Goal: Task Accomplishment & Management: Manage account settings

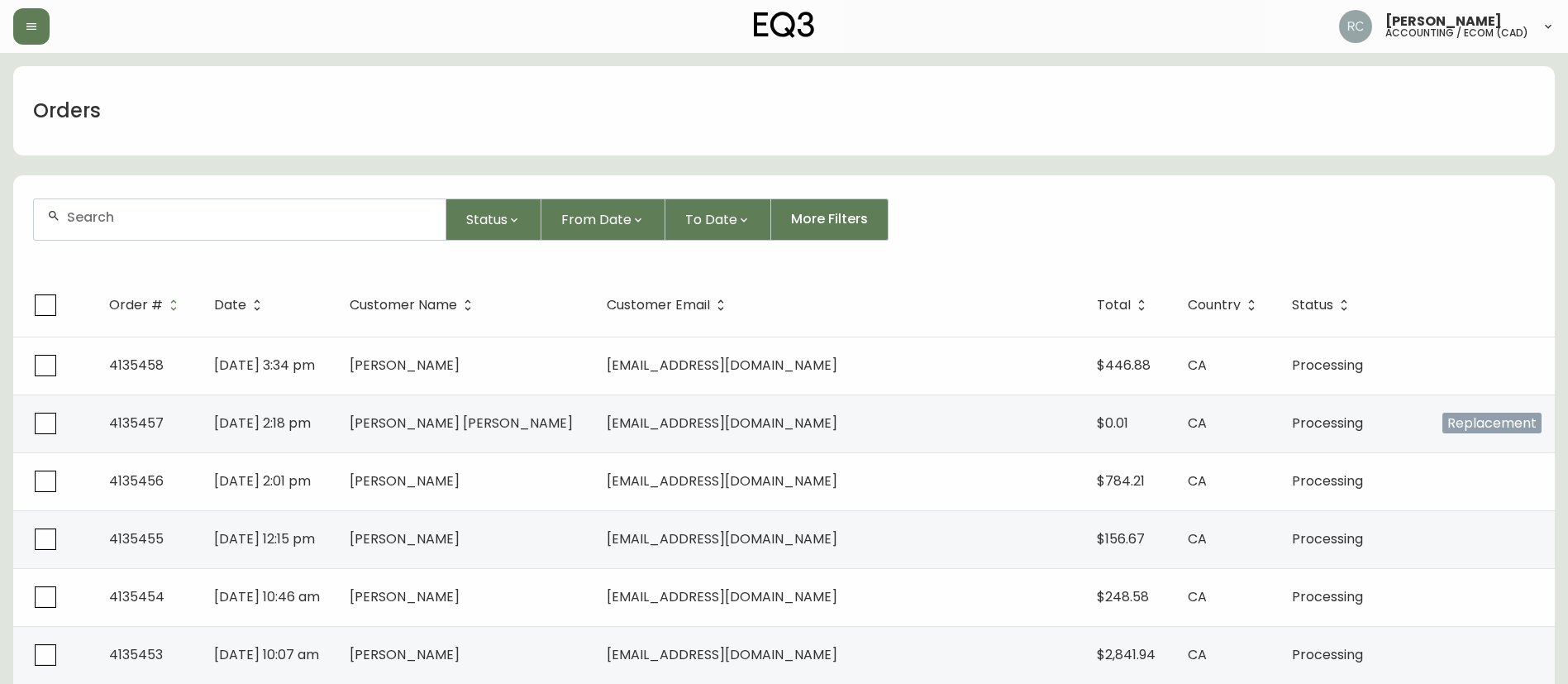
click at [367, 211] on input "text" at bounding box center [250, 217] width 366 height 16
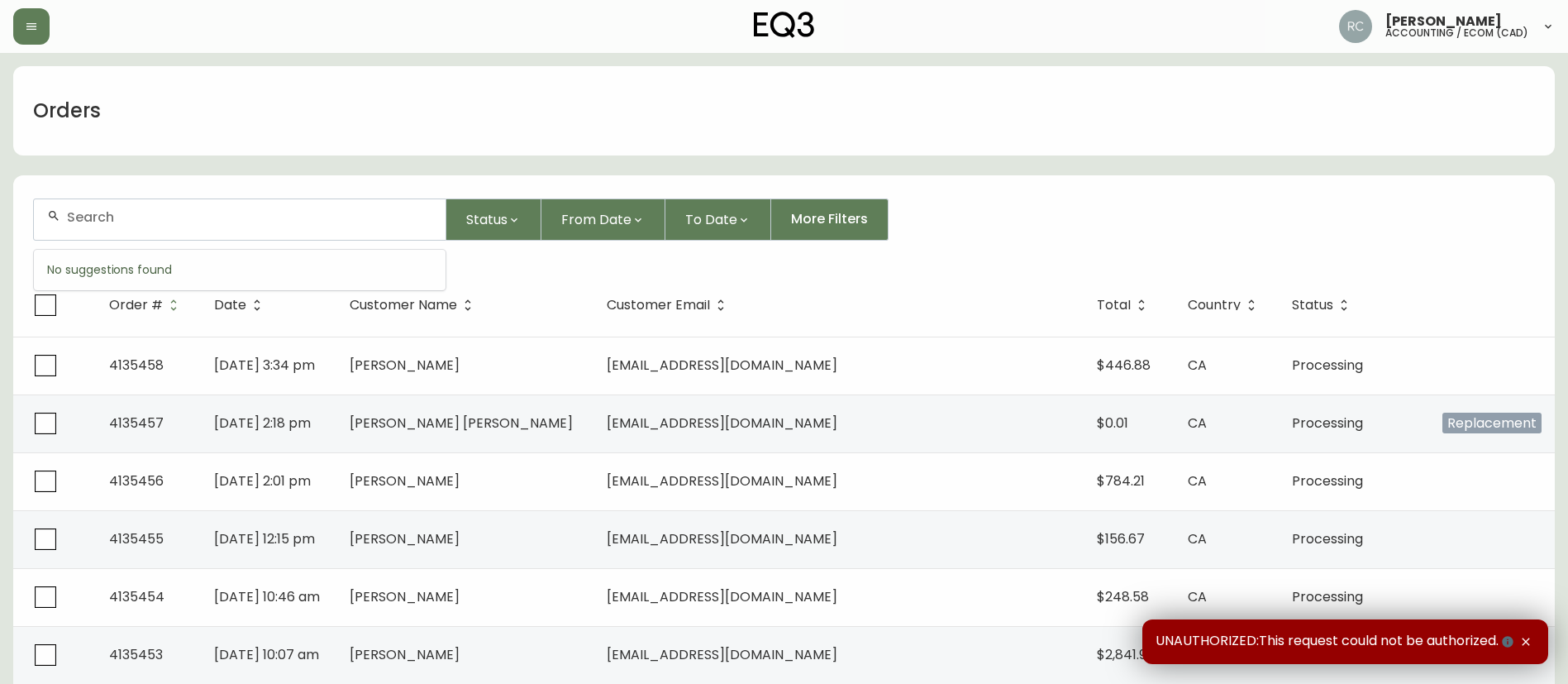
paste input "5R5G7VP"
click at [252, 222] on input "5R5G7VP" at bounding box center [250, 217] width 366 height 16
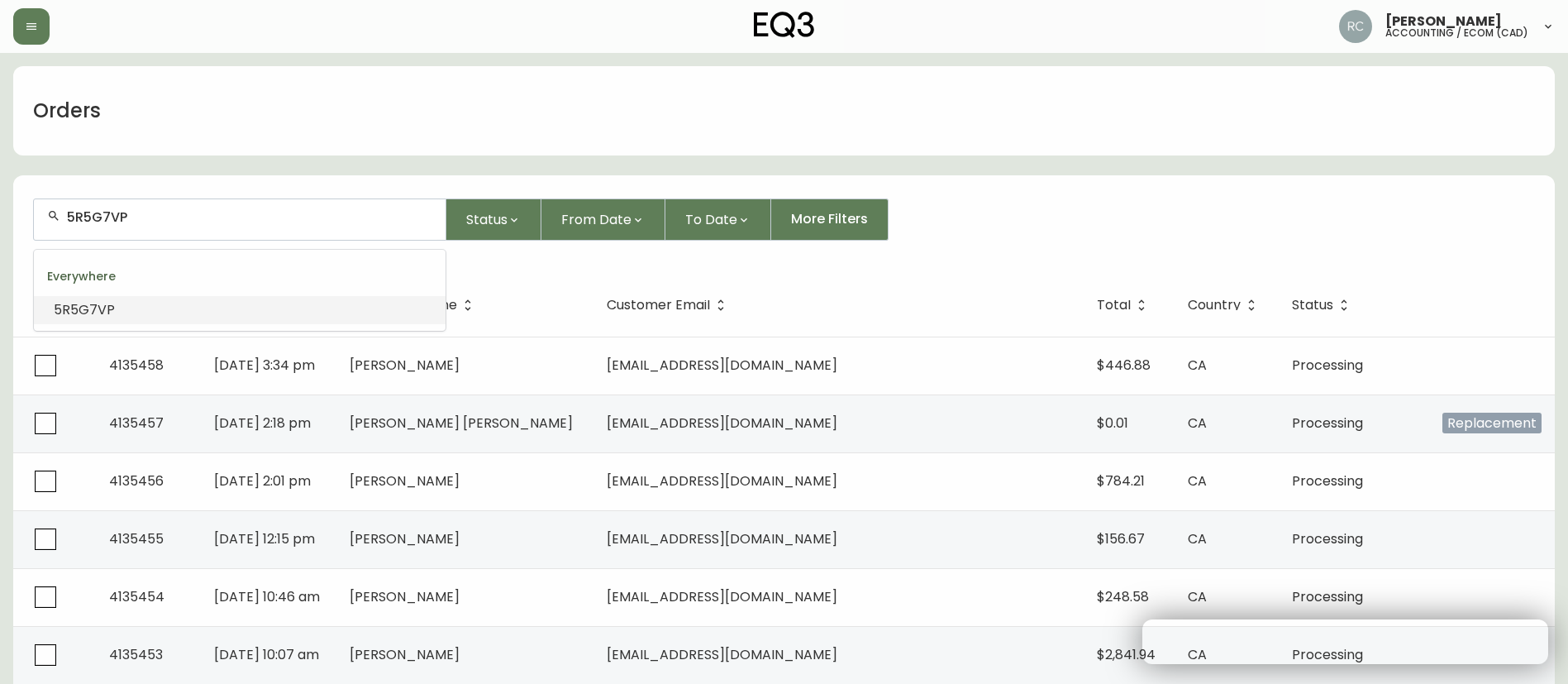
paste input "4135319"
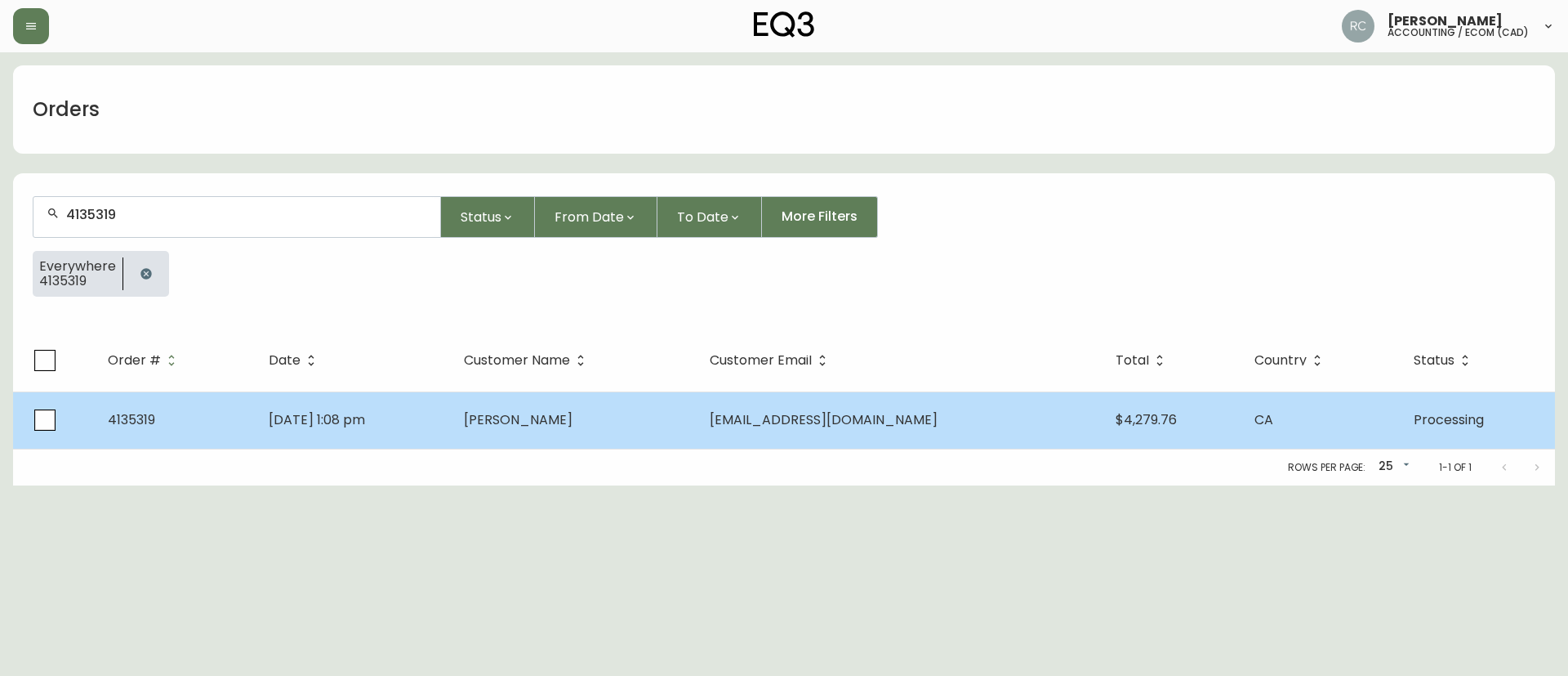
type input "4135319"
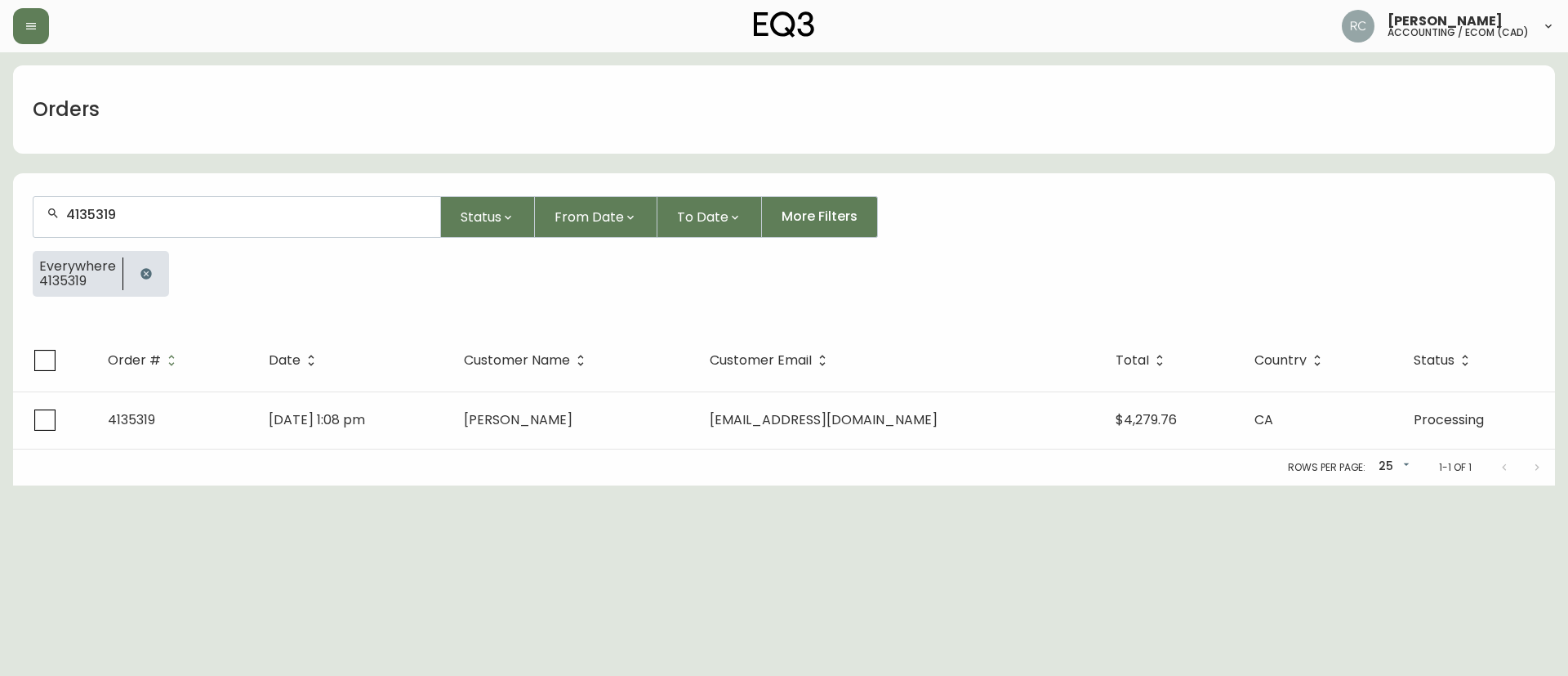
click at [451, 442] on td "[DATE] 1:08 pm" at bounding box center [354, 420] width 196 height 57
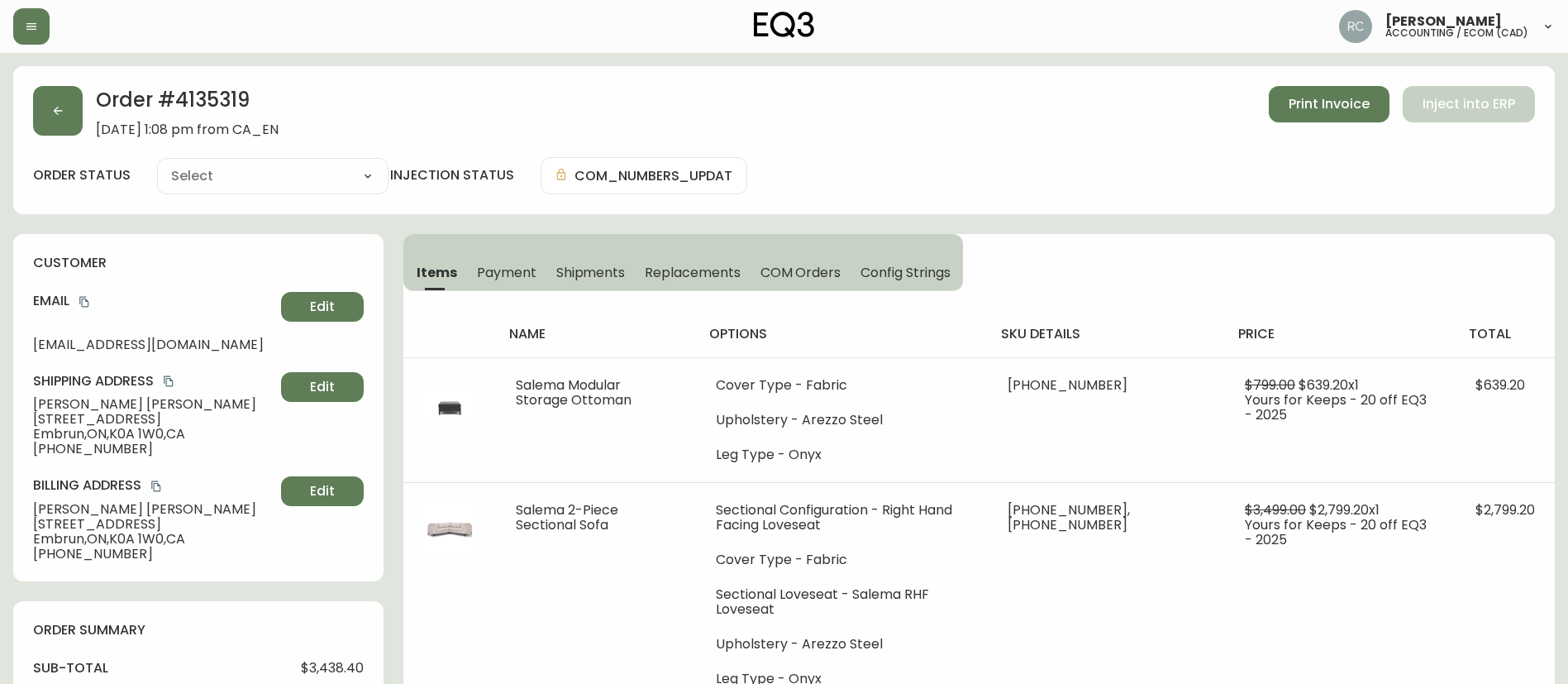
type input "Processing"
click at [504, 111] on div "Order # 4135319 [DATE] 1:08 pm from CA_EN Print Invoice Inject into ERP" at bounding box center [784, 112] width 1502 height 51
click at [949, 162] on div "order status Processing Cancelled Fully Shipped Processing Partially Shipped in…" at bounding box center [784, 176] width 1502 height 37
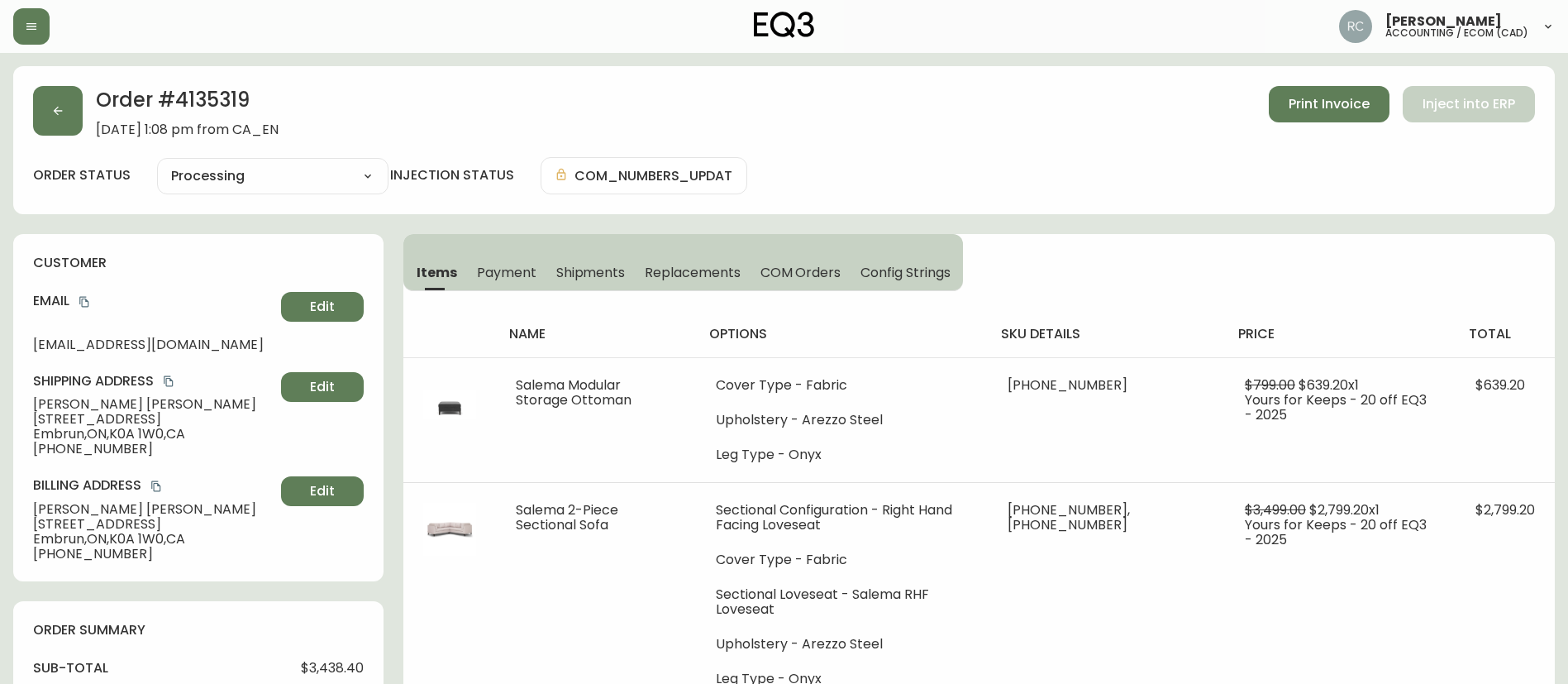
click at [812, 267] on span "COM Orders" at bounding box center [801, 272] width 81 height 17
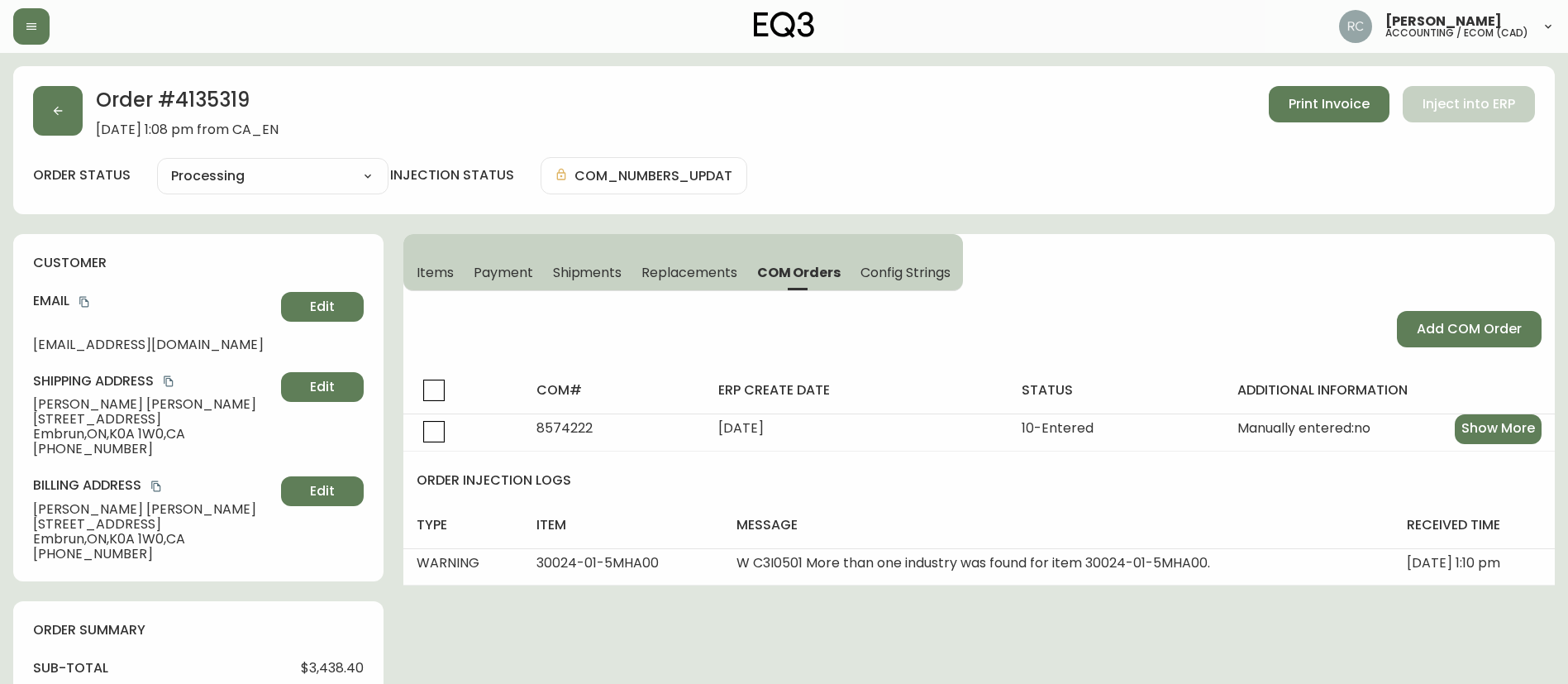
click at [414, 259] on button "Items" at bounding box center [434, 272] width 61 height 37
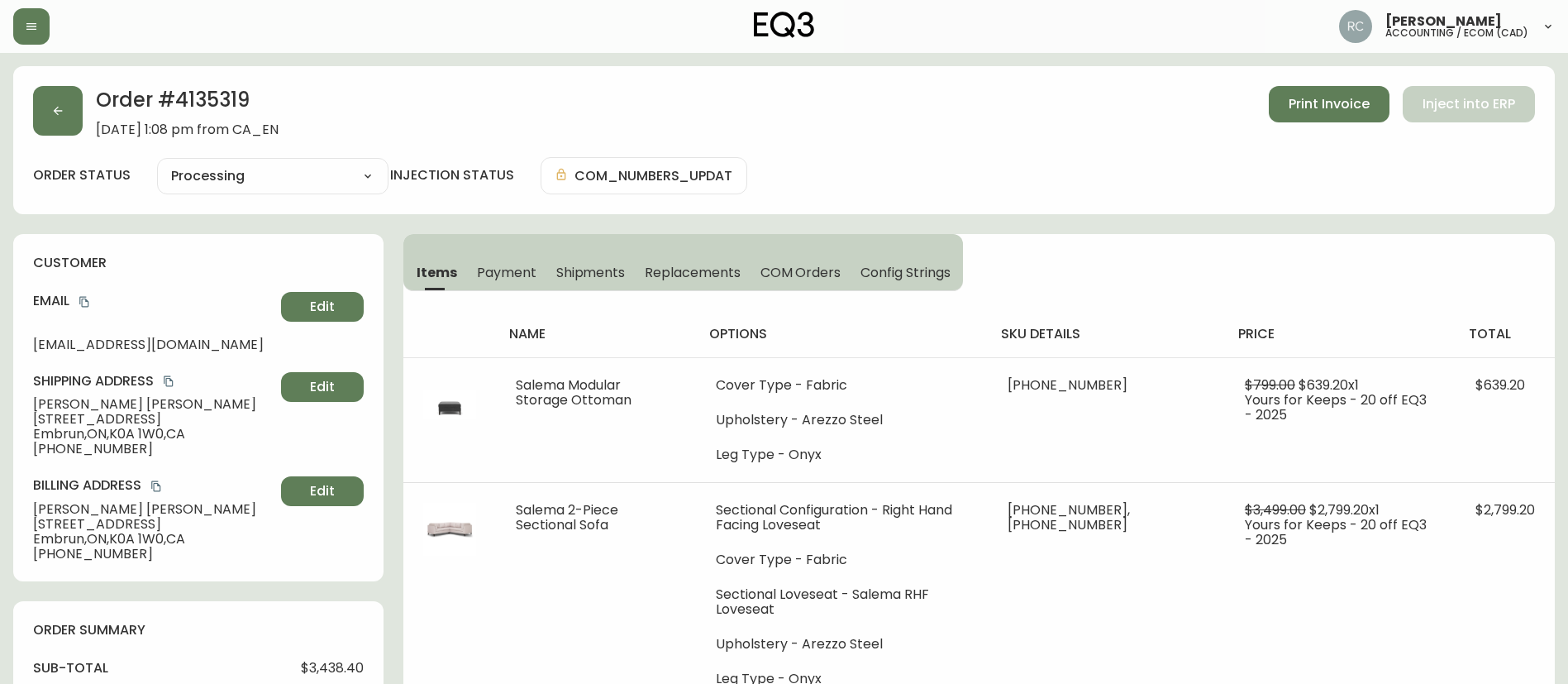
click at [212, 92] on h2 "Order # 4135319" at bounding box center [187, 105] width 183 height 37
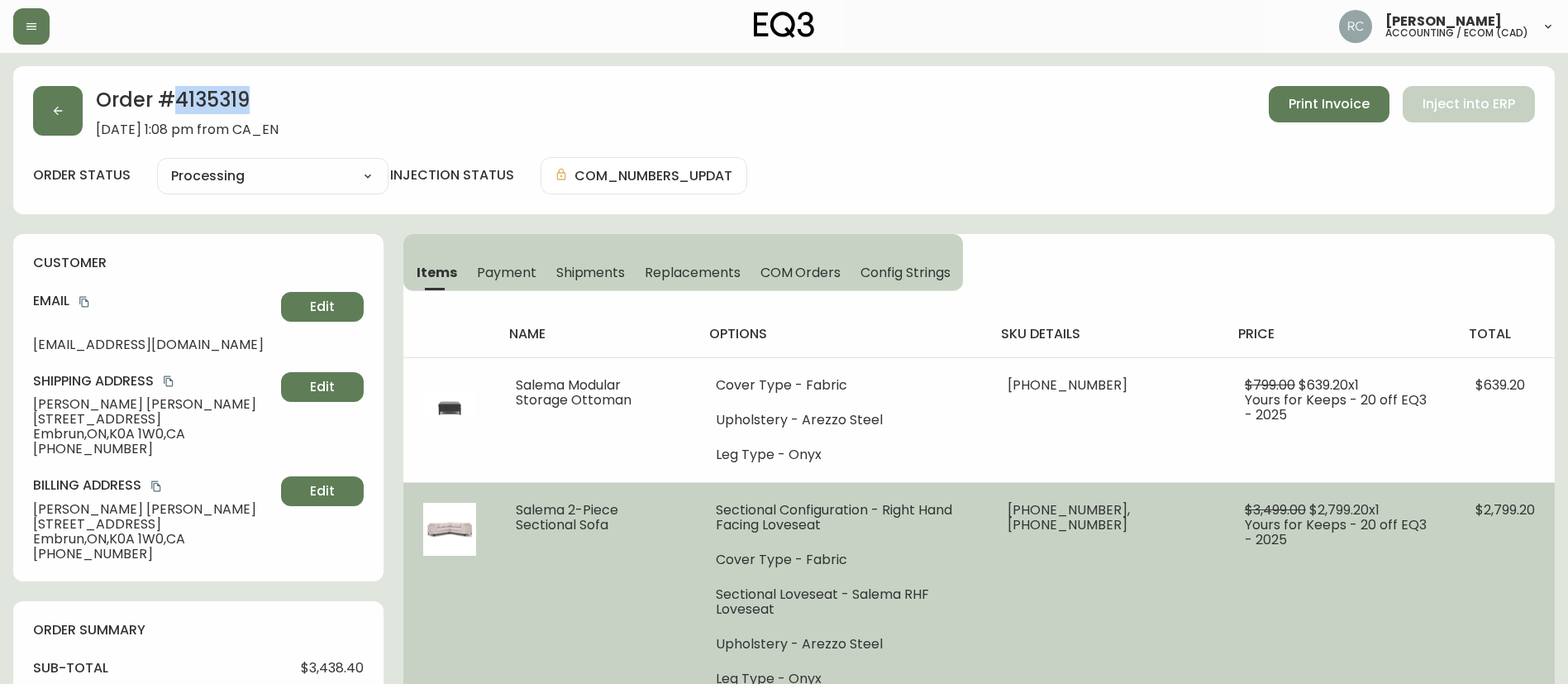
copy h2 "4135319"
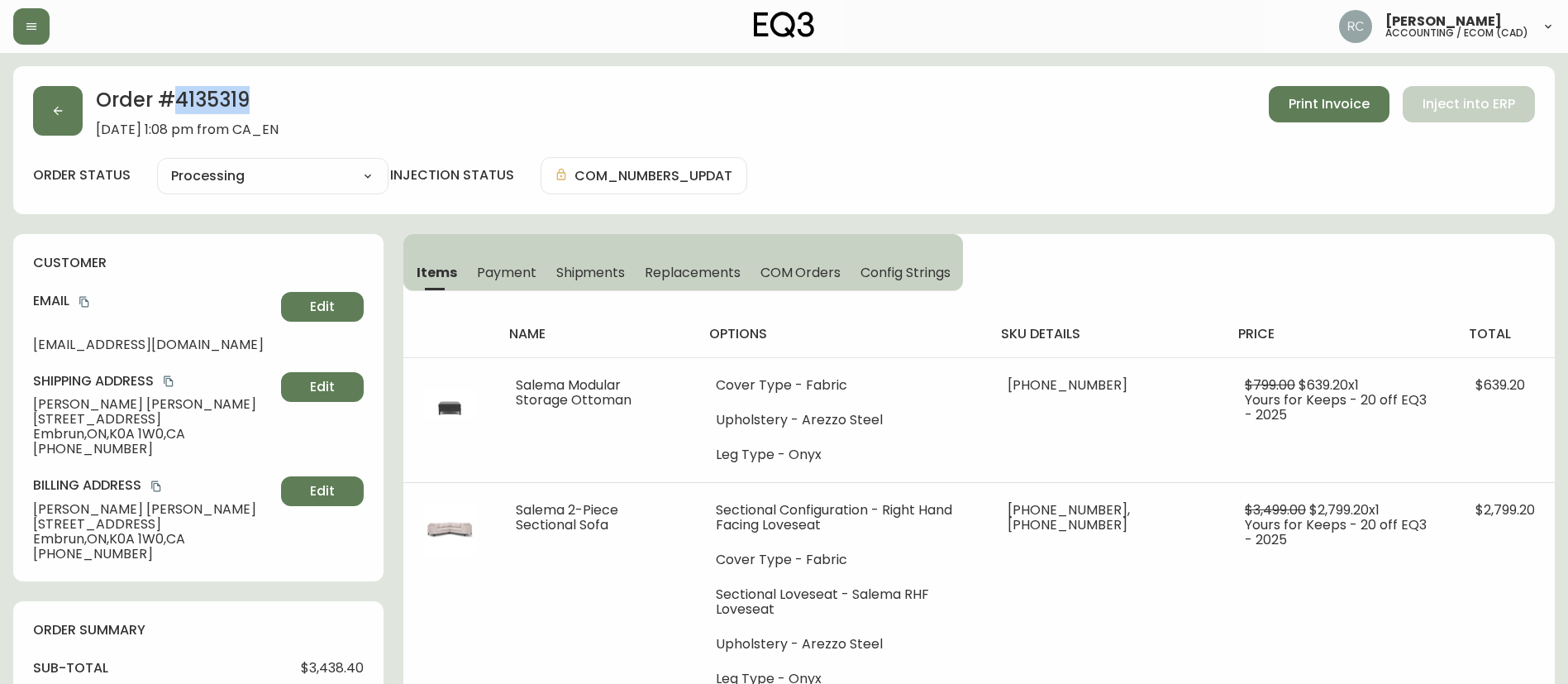
click at [217, 103] on h2 "Order # 4135319" at bounding box center [187, 105] width 183 height 37
click at [228, 177] on select "Cancelled Fully Shipped Processing Partially Shipped" at bounding box center [273, 176] width 232 height 25
click at [157, 164] on select "Cancelled Fully Shipped Processing Partially Shipped" at bounding box center [273, 176] width 232 height 25
select select "PROCESSING"
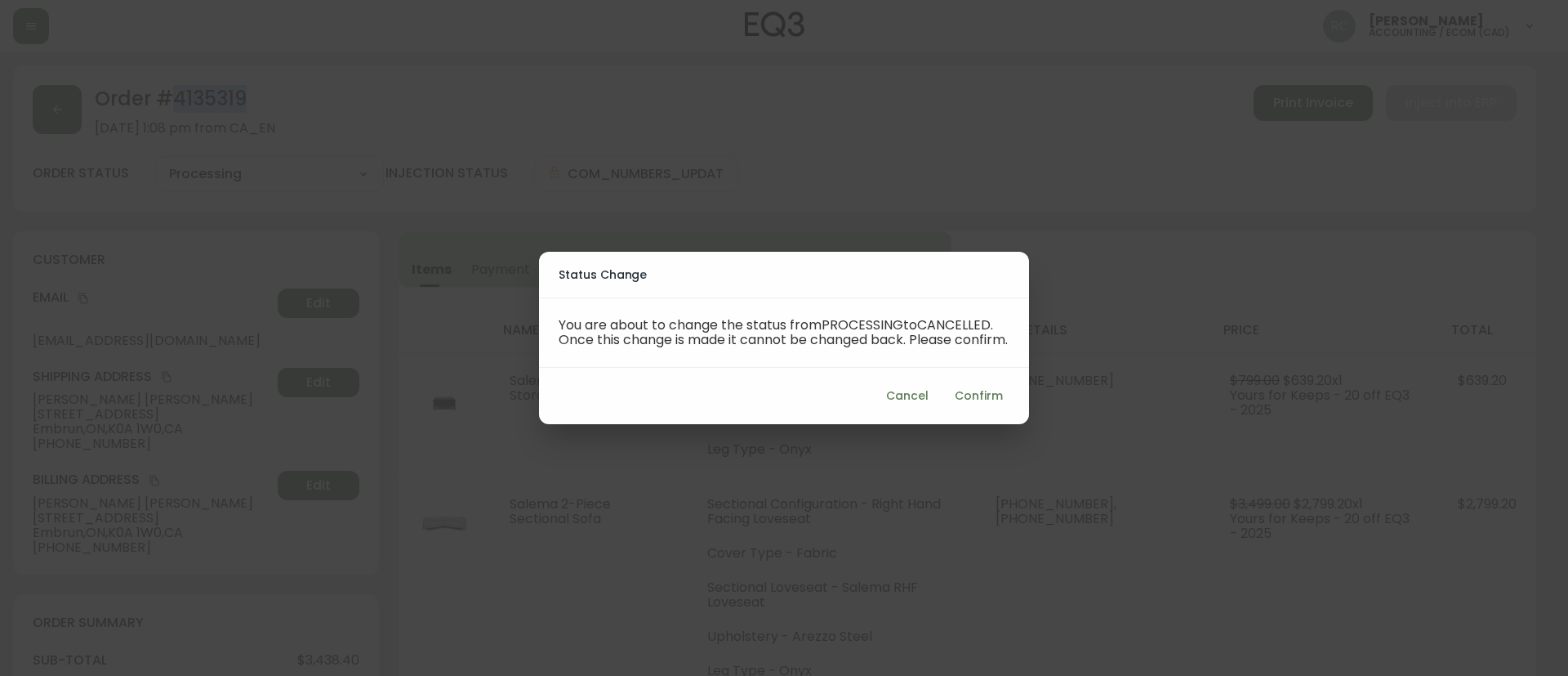
click at [977, 401] on span "Confirm" at bounding box center [979, 396] width 48 height 20
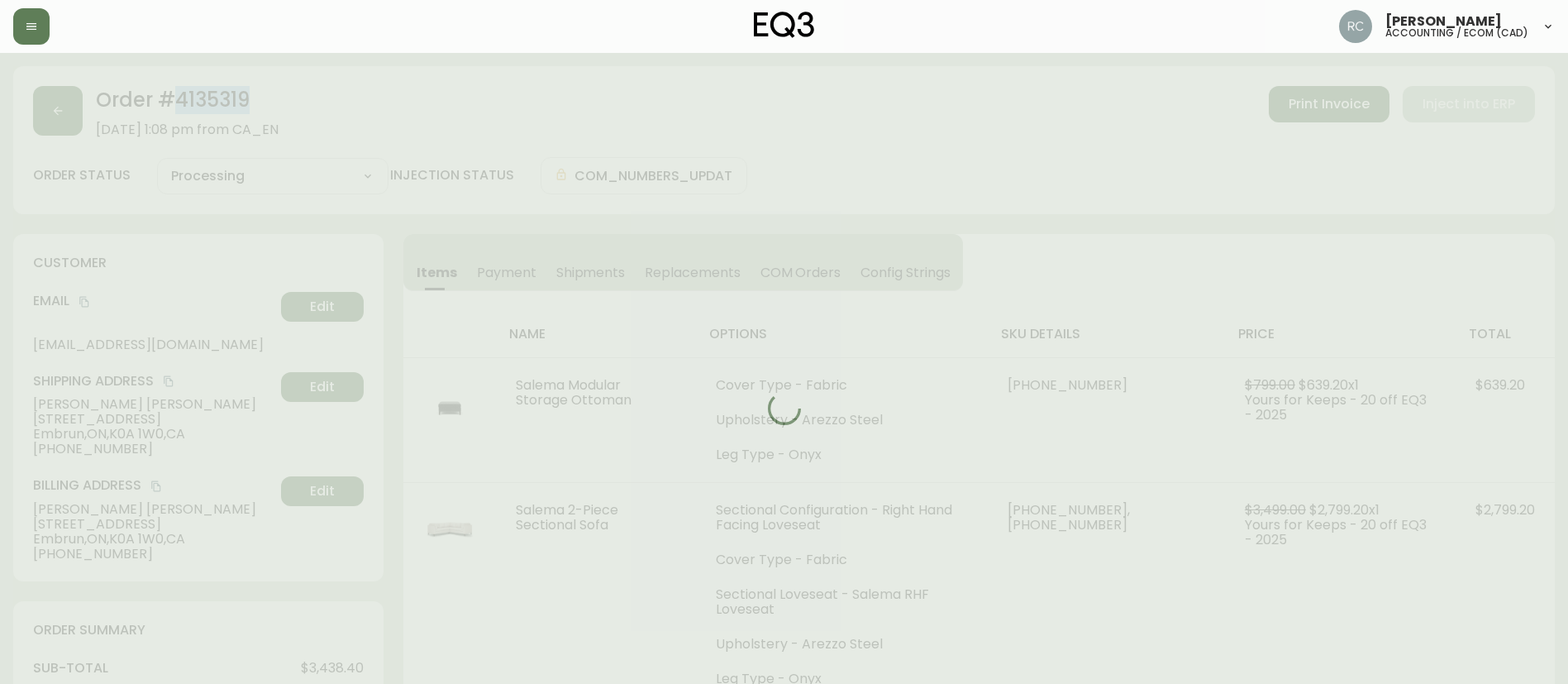
type input "Cancelled"
select select "CANCELLED"
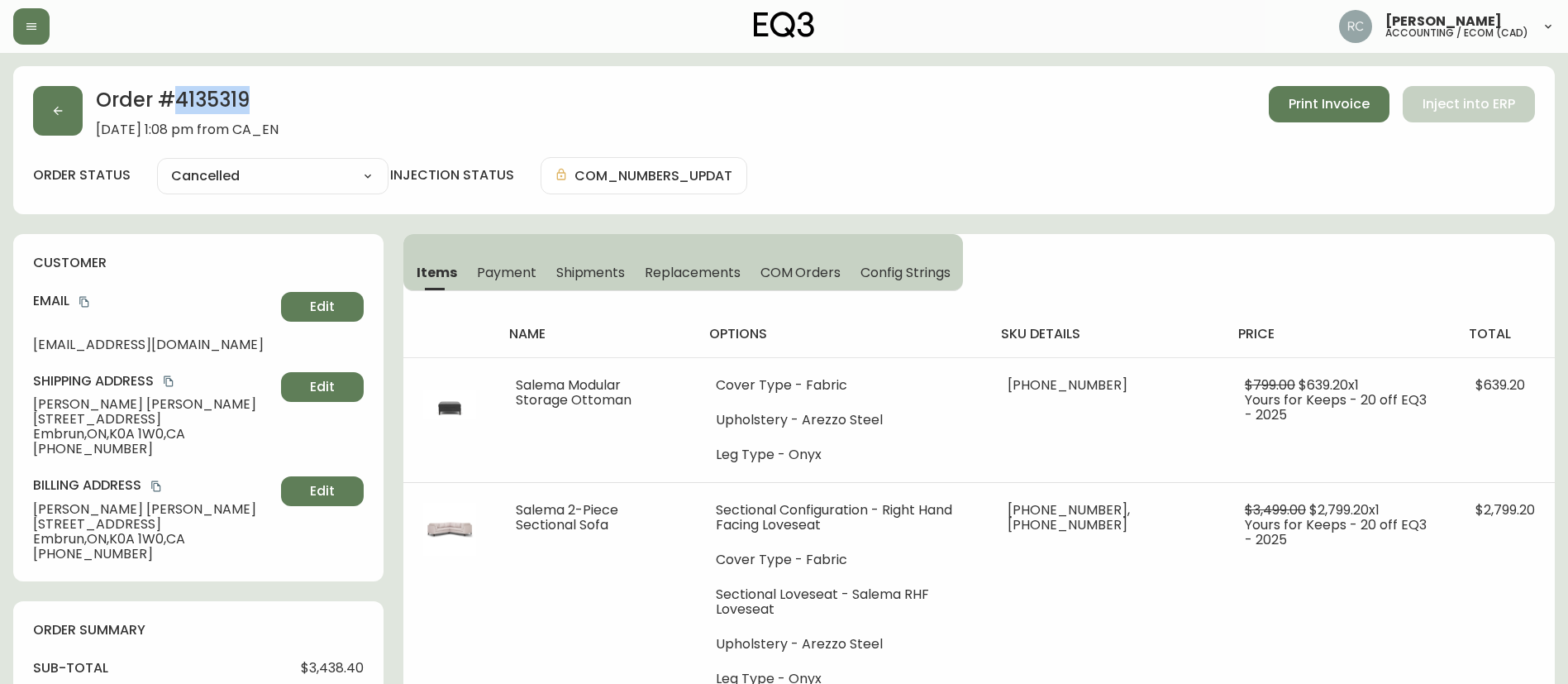
click at [788, 279] on span "COM Orders" at bounding box center [801, 272] width 81 height 17
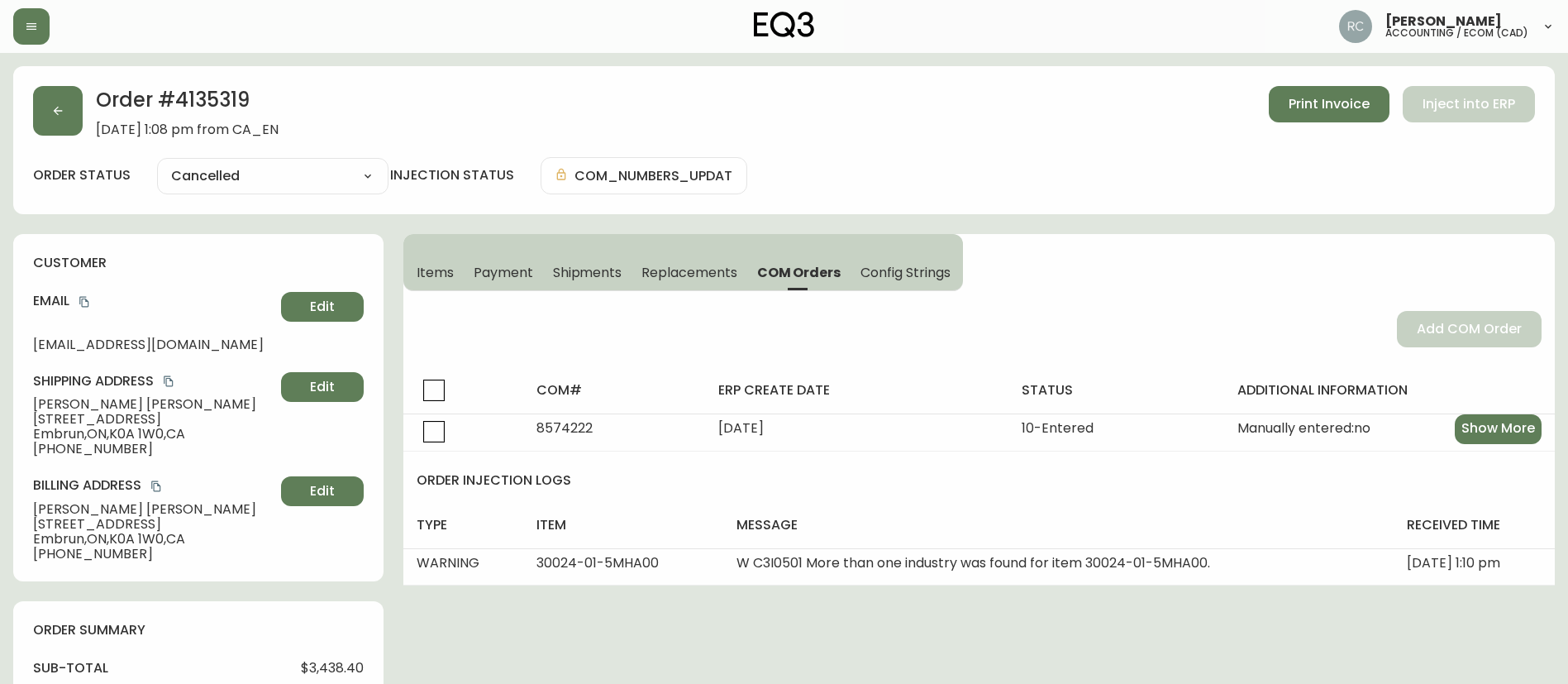
click at [960, 153] on div "Order # 4135319 [DATE] 1:08 pm from CA_EN Print Invoice Inject into ERP order s…" at bounding box center [784, 140] width 1542 height 148
click at [494, 274] on span "Payment" at bounding box center [503, 272] width 60 height 17
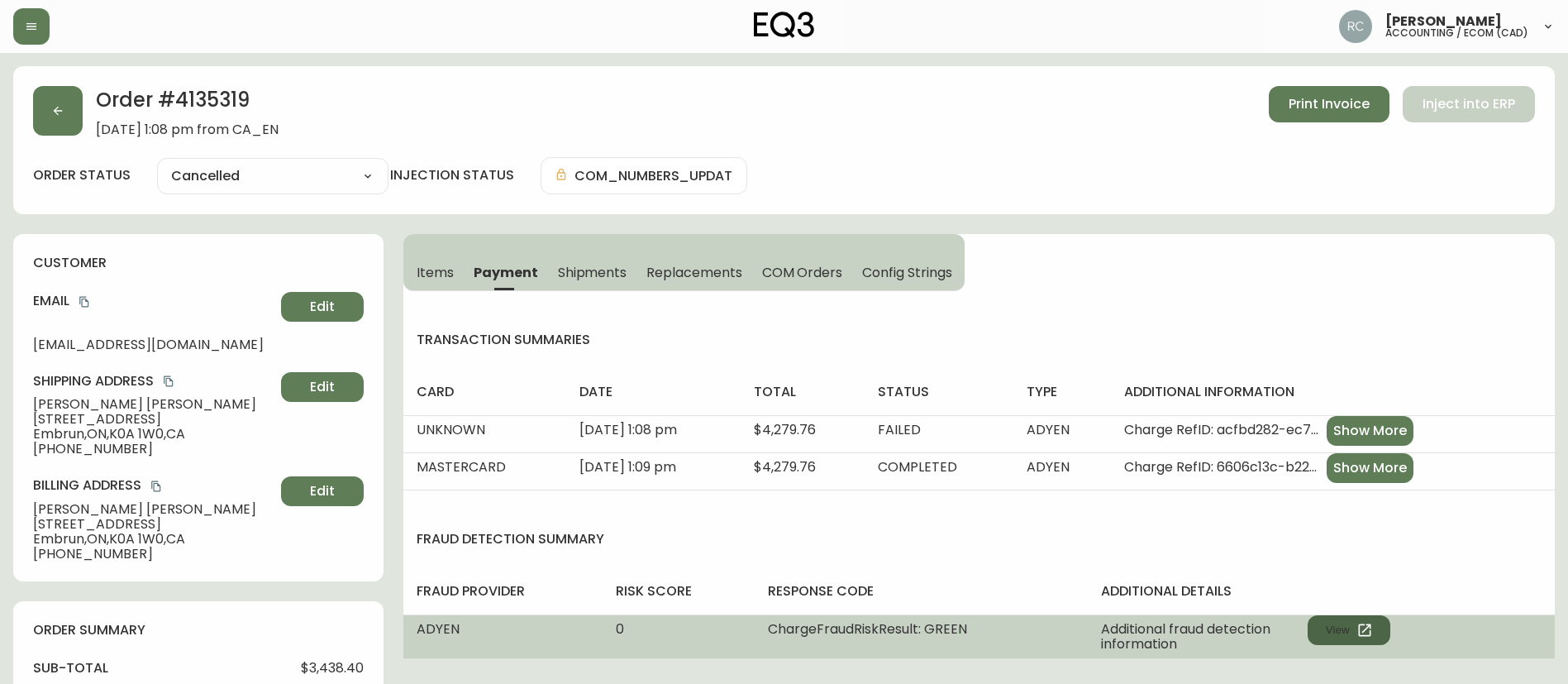
click at [1348, 637] on button "View" at bounding box center [1349, 630] width 83 height 29
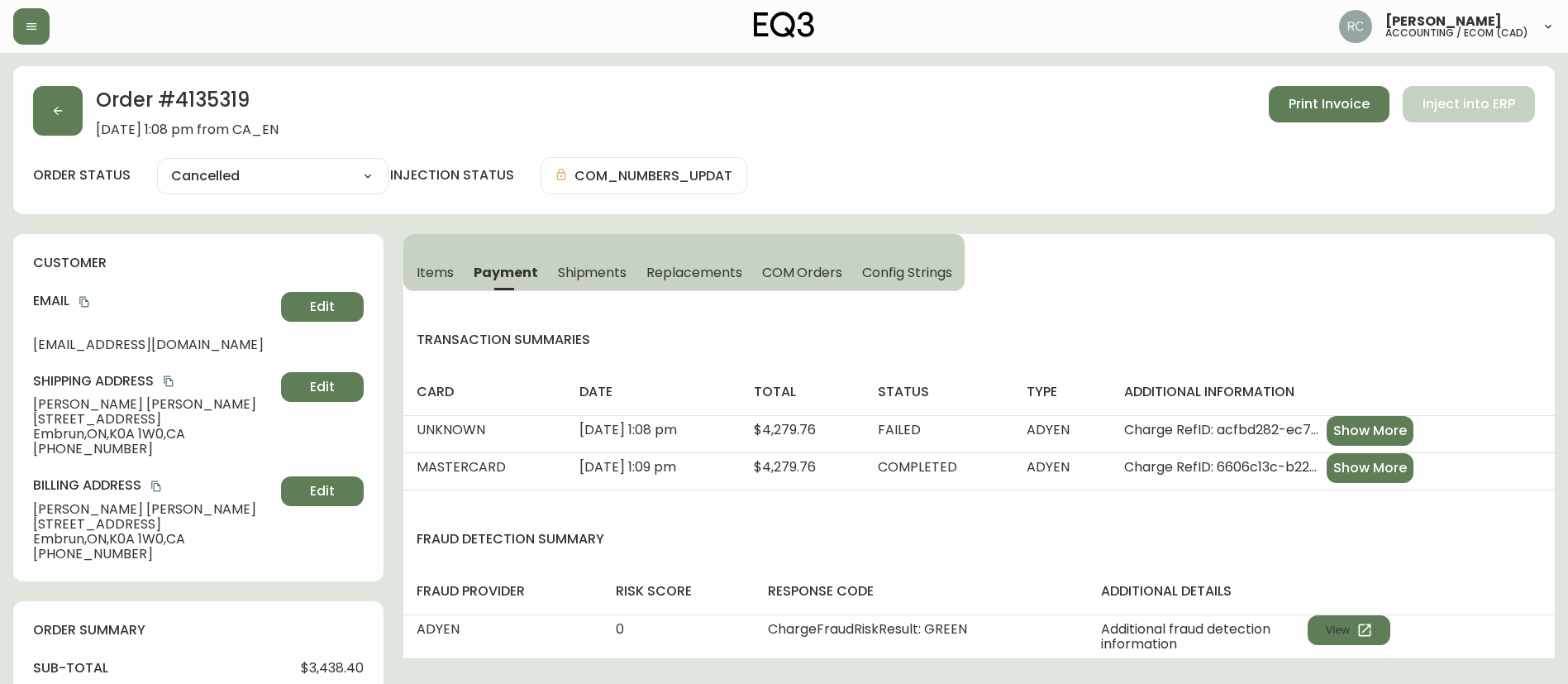
click at [425, 264] on span "Items" at bounding box center [435, 272] width 37 height 17
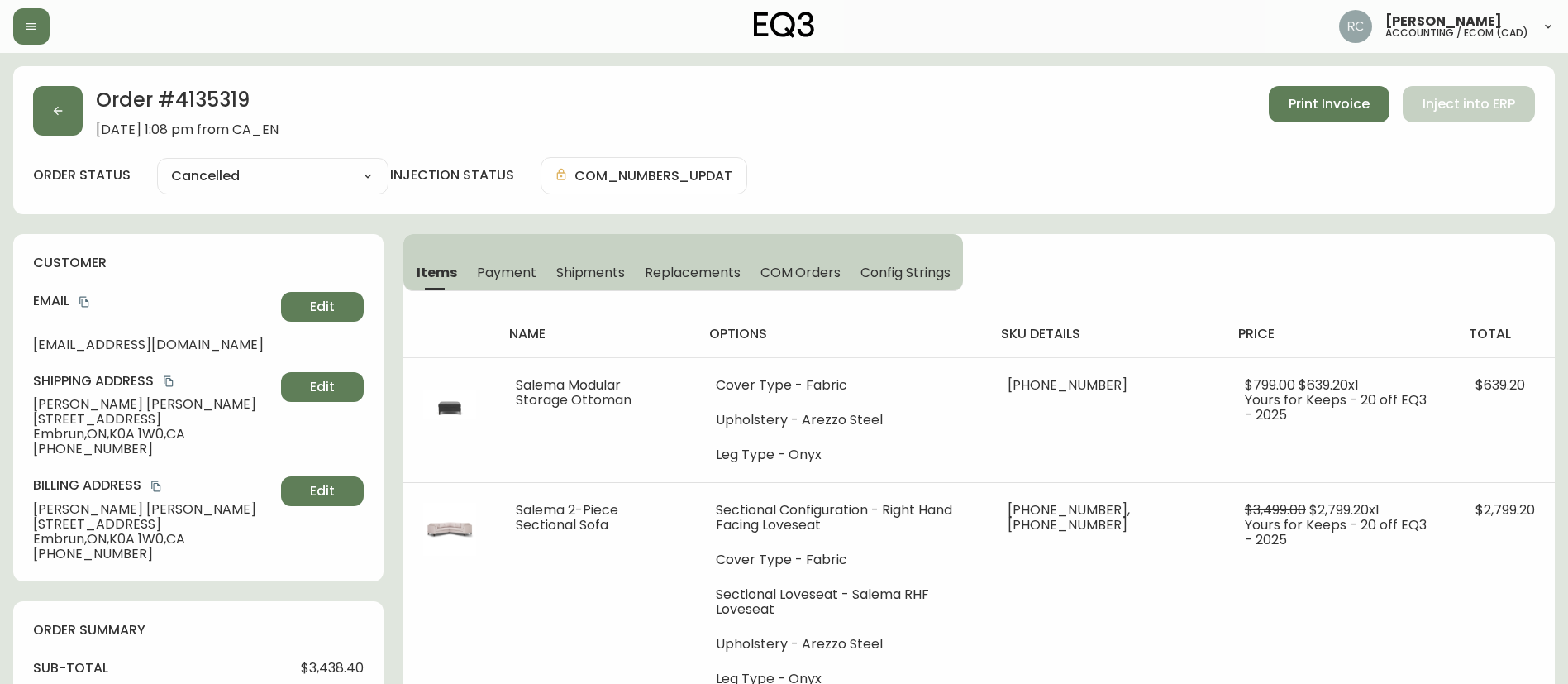
click at [323, 661] on span "$3,438.40" at bounding box center [332, 668] width 62 height 15
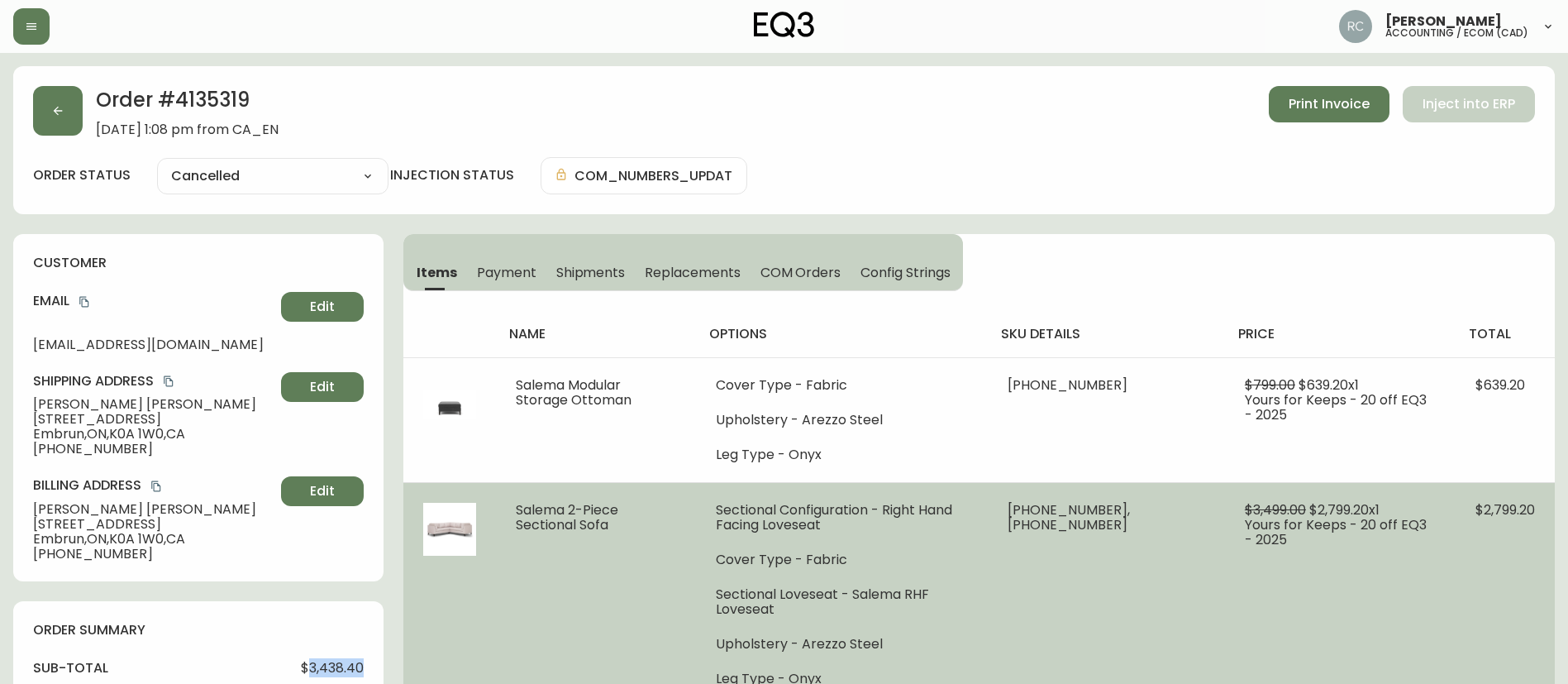
copy span "3,438.40"
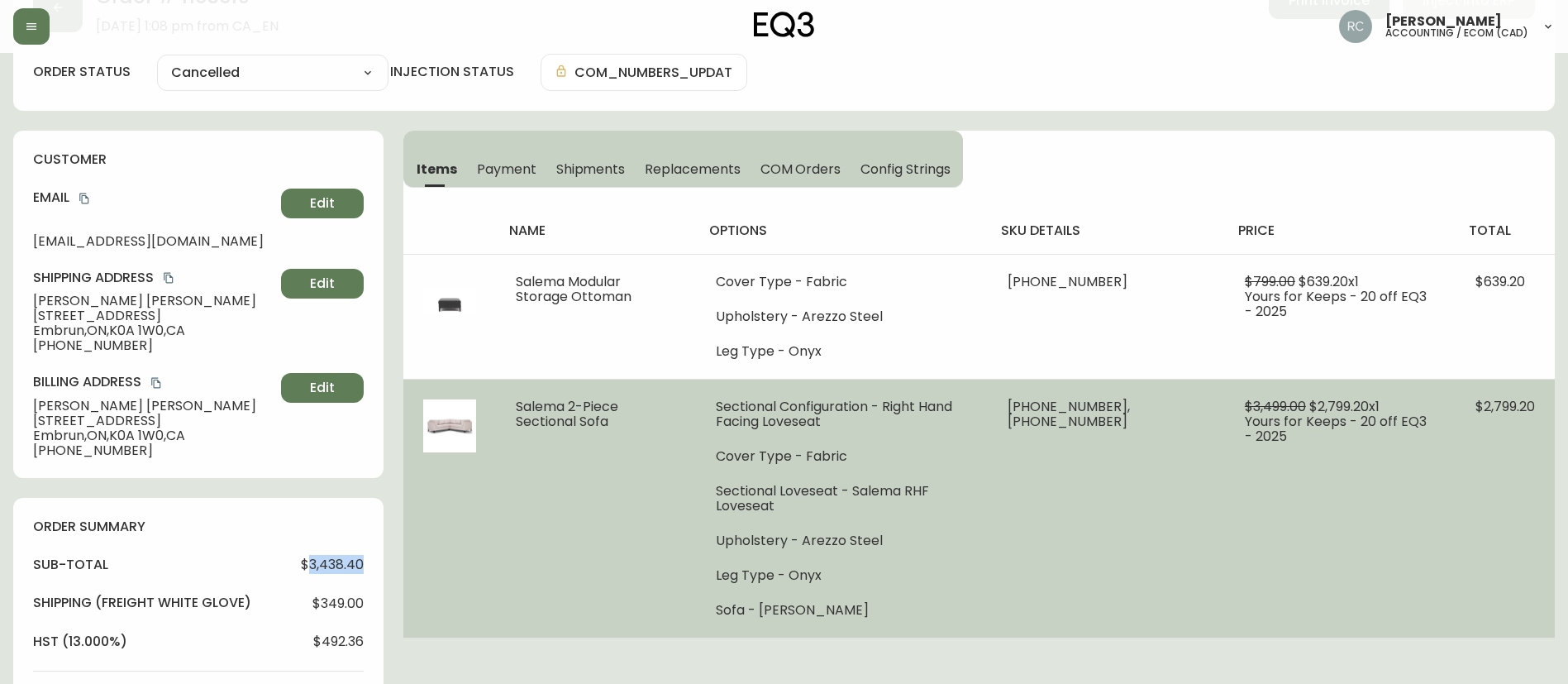
scroll to position [248, 0]
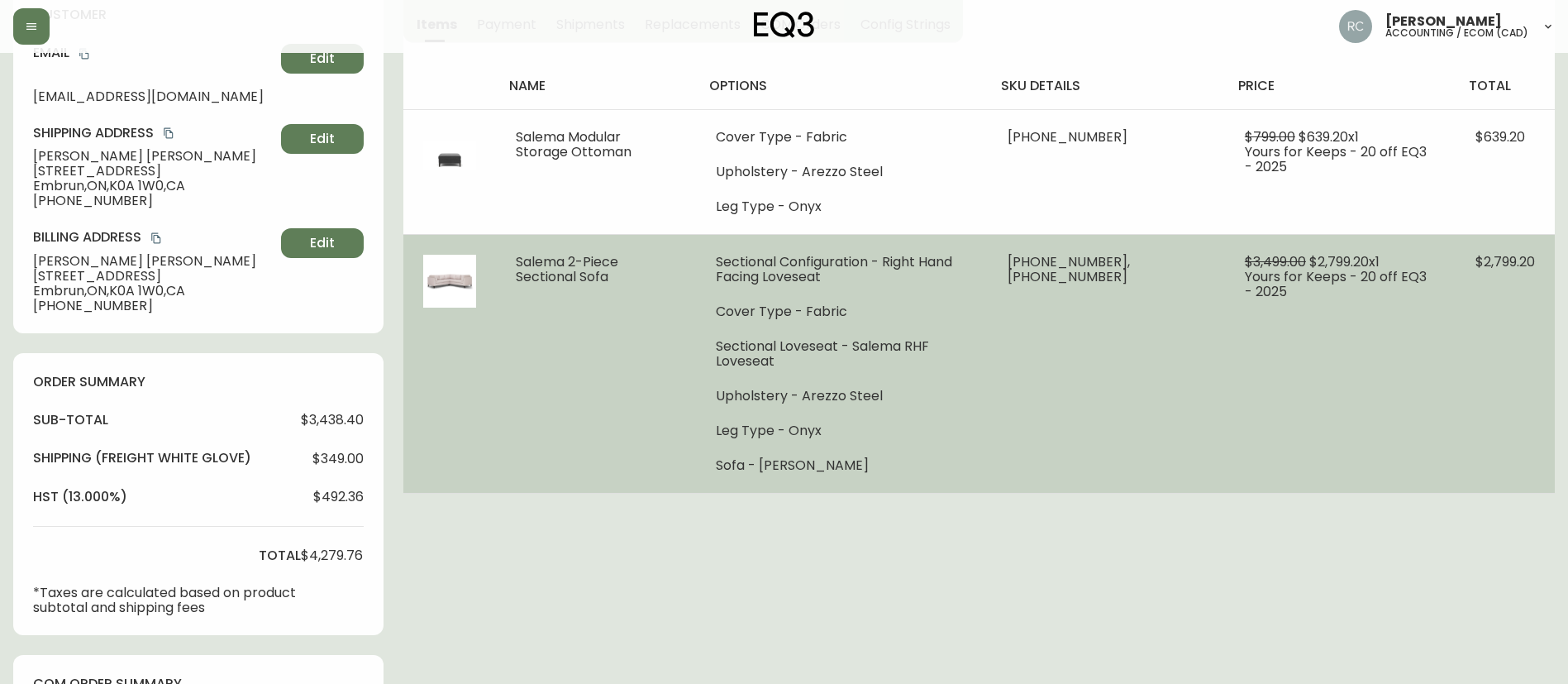
click at [1242, 389] on td "$3,499.00 $2,799.20 x 1 Yours for Keeps - 20 off EQ3 - 2025" at bounding box center [1340, 364] width 231 height 259
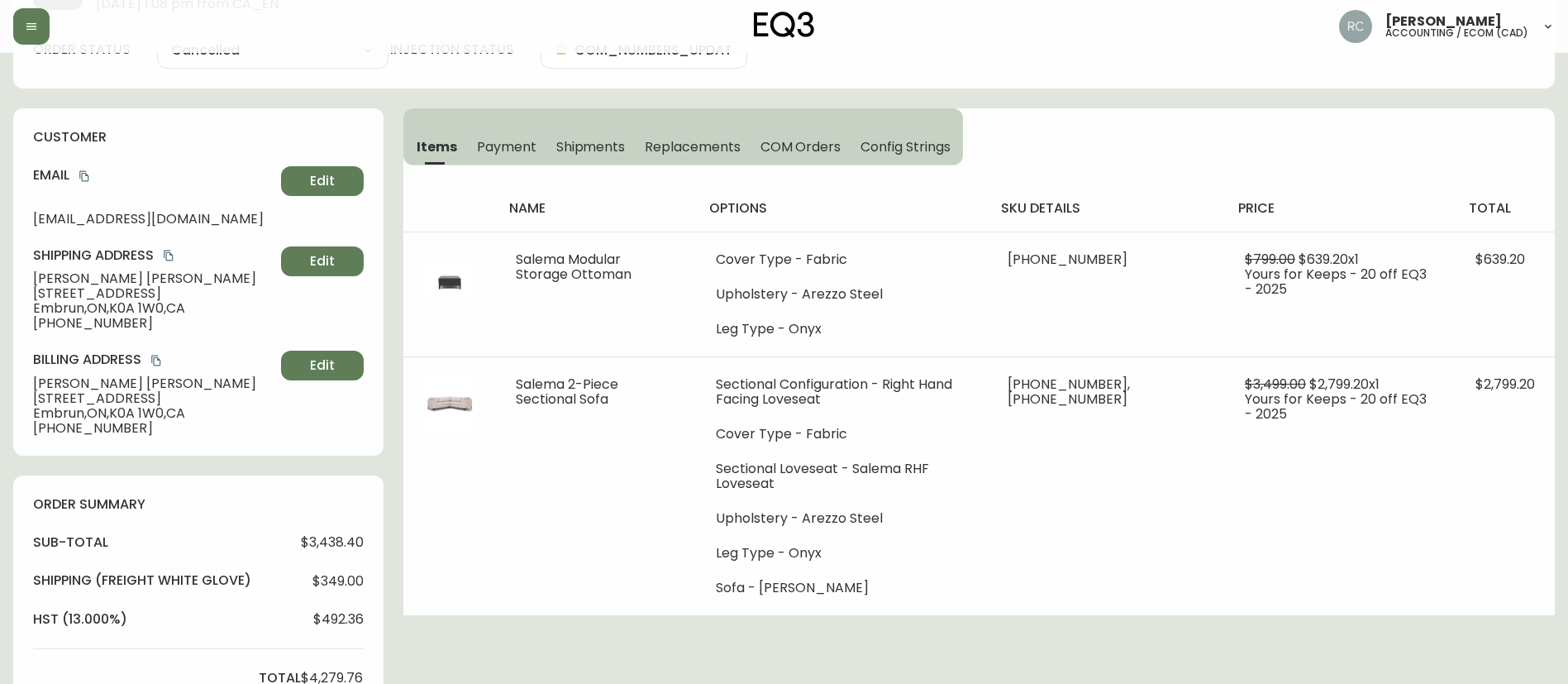
scroll to position [0, 0]
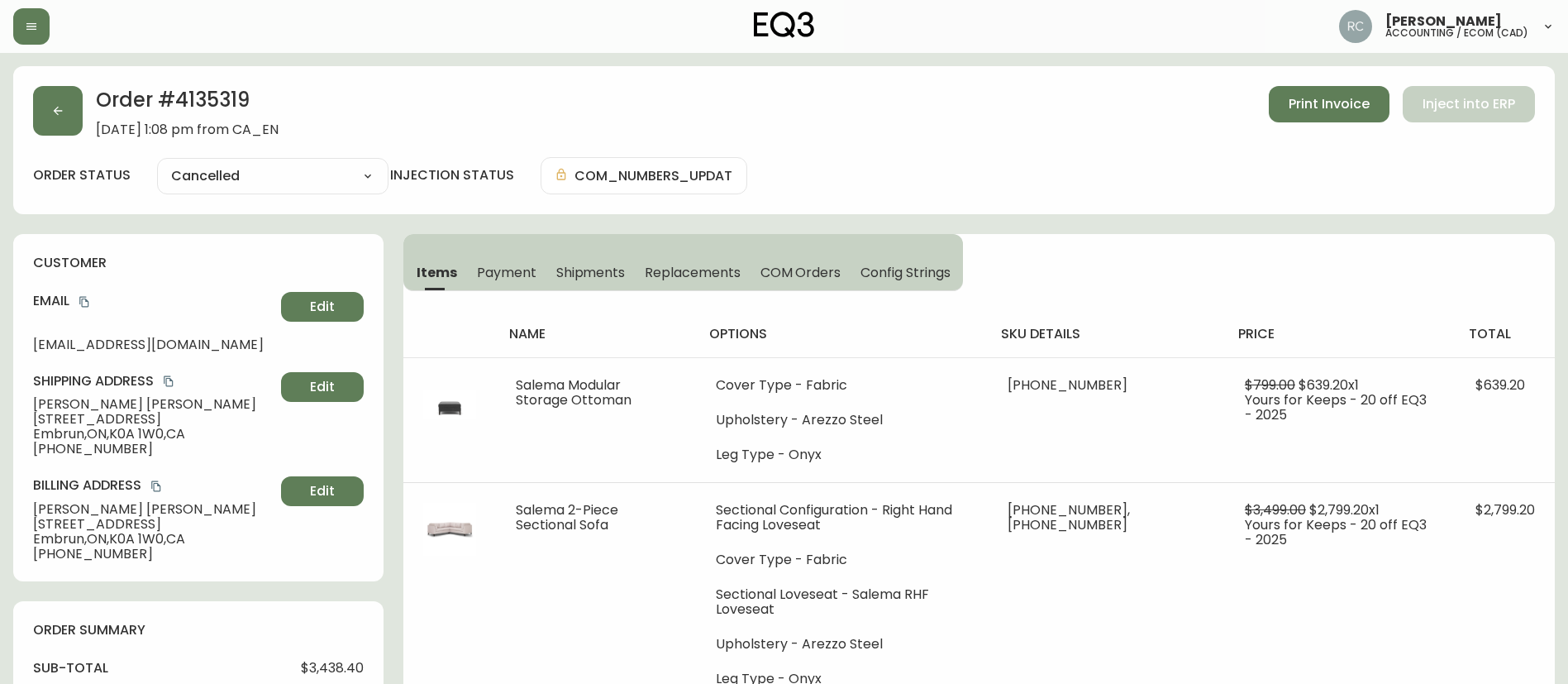
click at [222, 94] on h2 "Order # 4135319" at bounding box center [187, 105] width 183 height 37
copy h2 "4135319"
click at [507, 278] on span "Payment" at bounding box center [506, 272] width 60 height 17
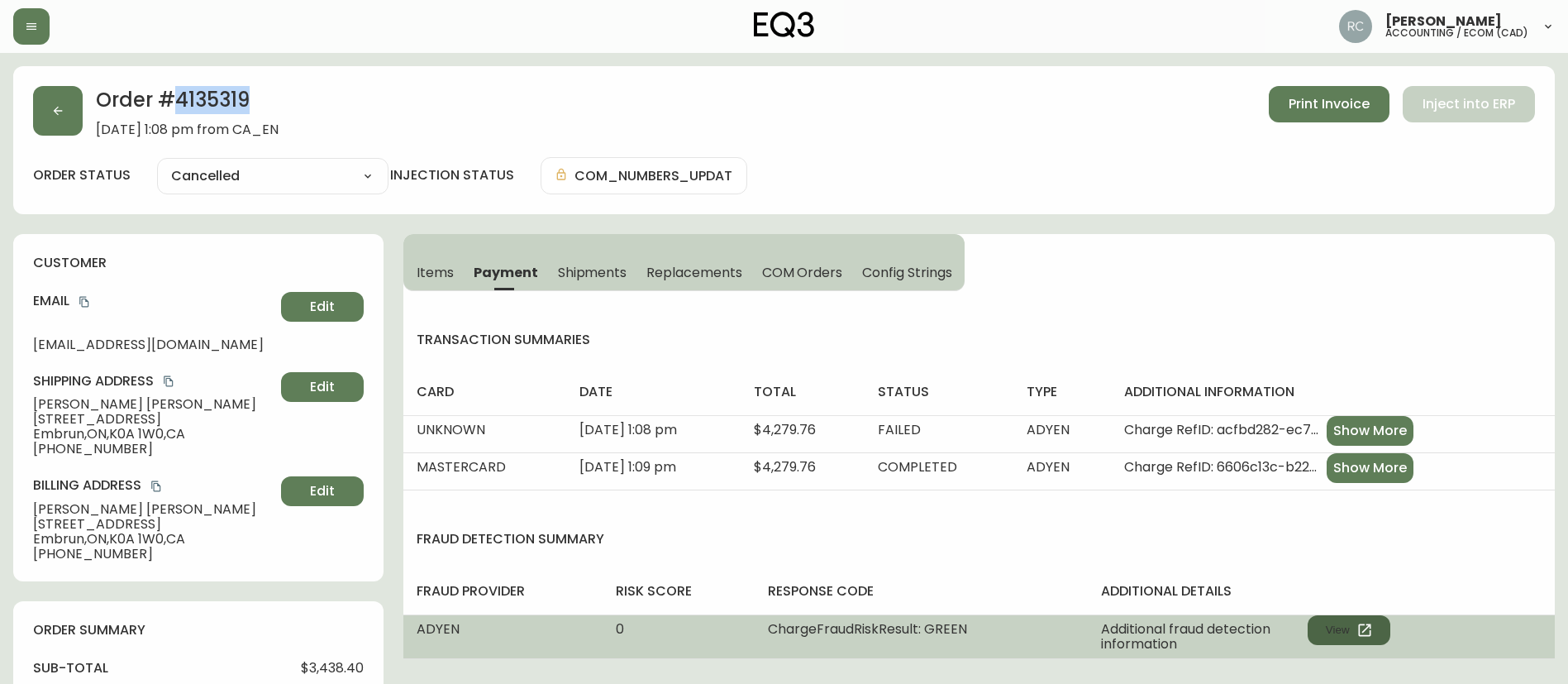
click at [1326, 642] on button "View" at bounding box center [1349, 630] width 83 height 29
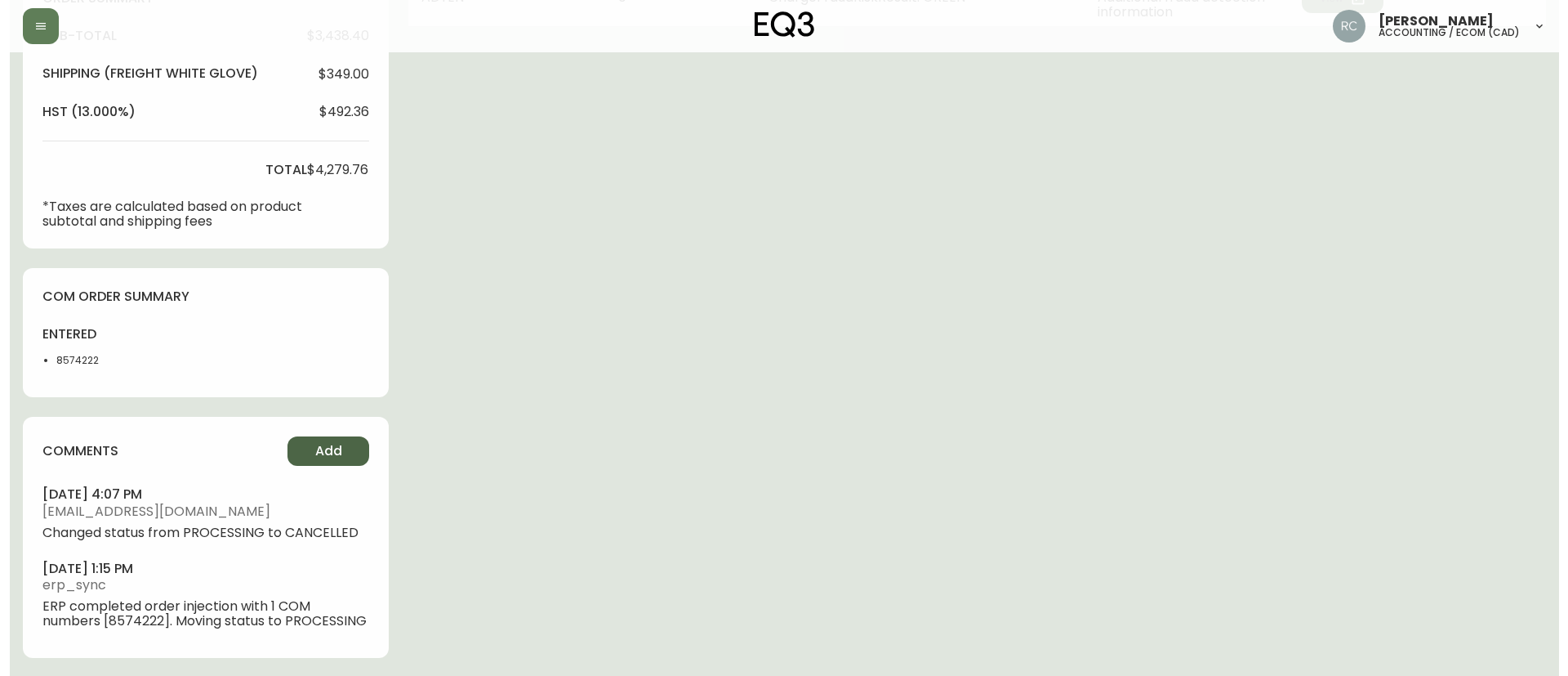
scroll to position [626, 0]
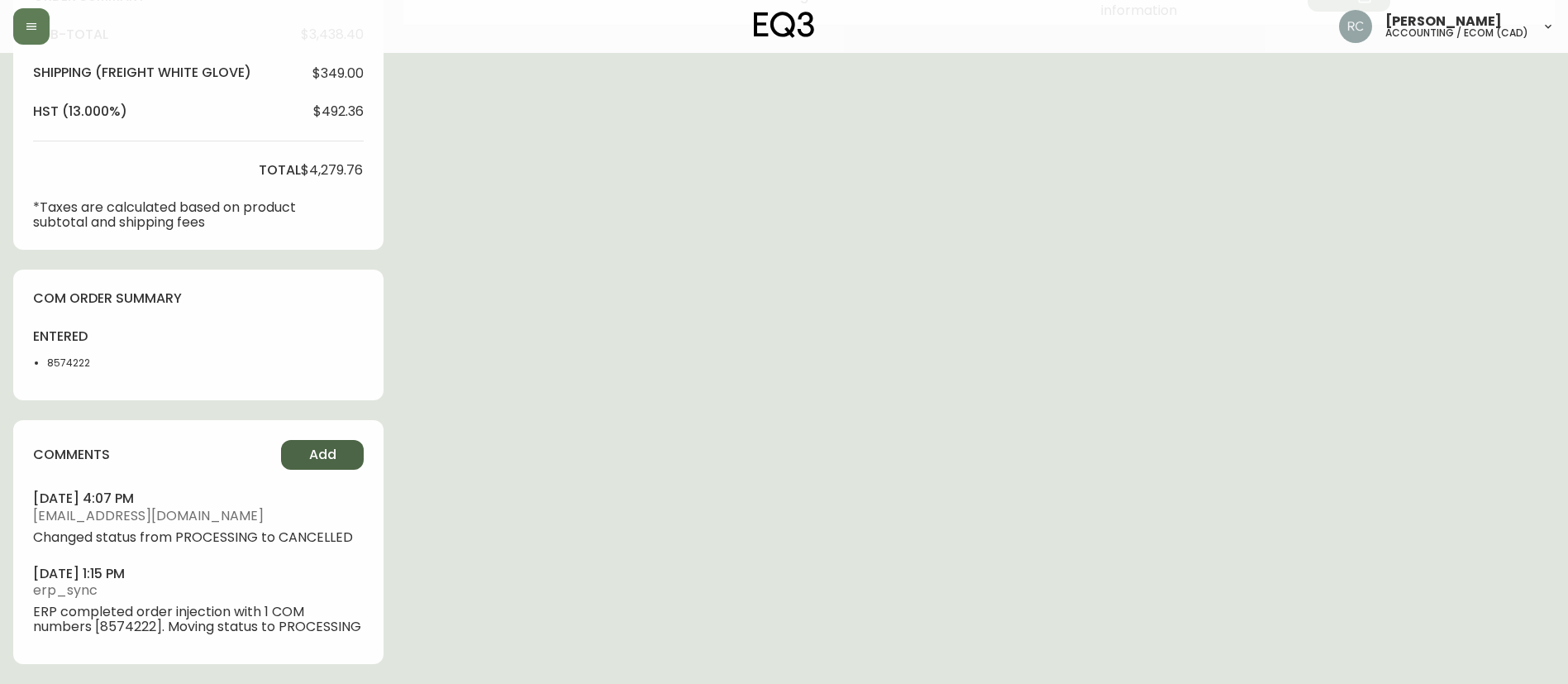
click at [318, 455] on span "Add" at bounding box center [323, 455] width 28 height 18
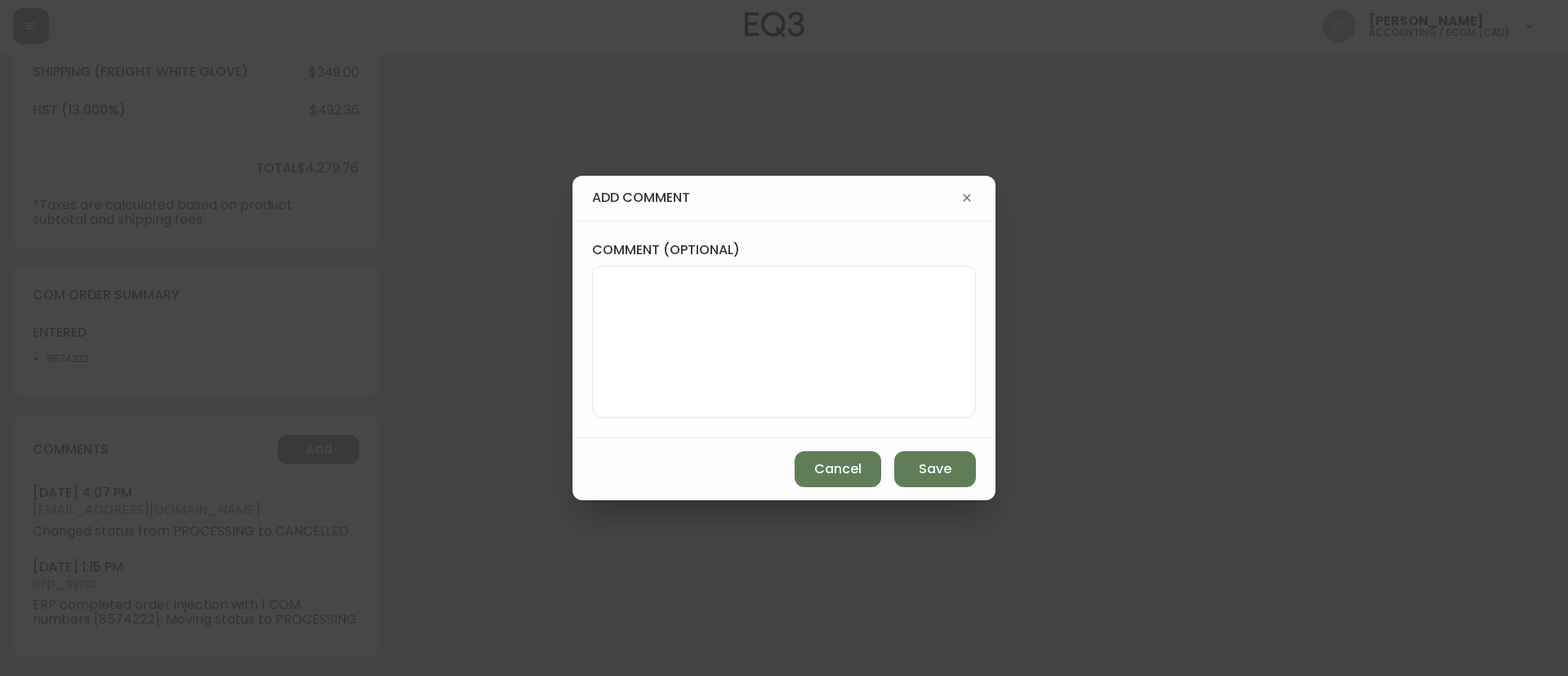
click at [818, 343] on textarea "comment (optional)" at bounding box center [784, 342] width 356 height 131
paste textarea "CANCELLATION - ORDER CHANGES TICKET# 834167 ORD# 4135319 - status in AS400: 10 …"
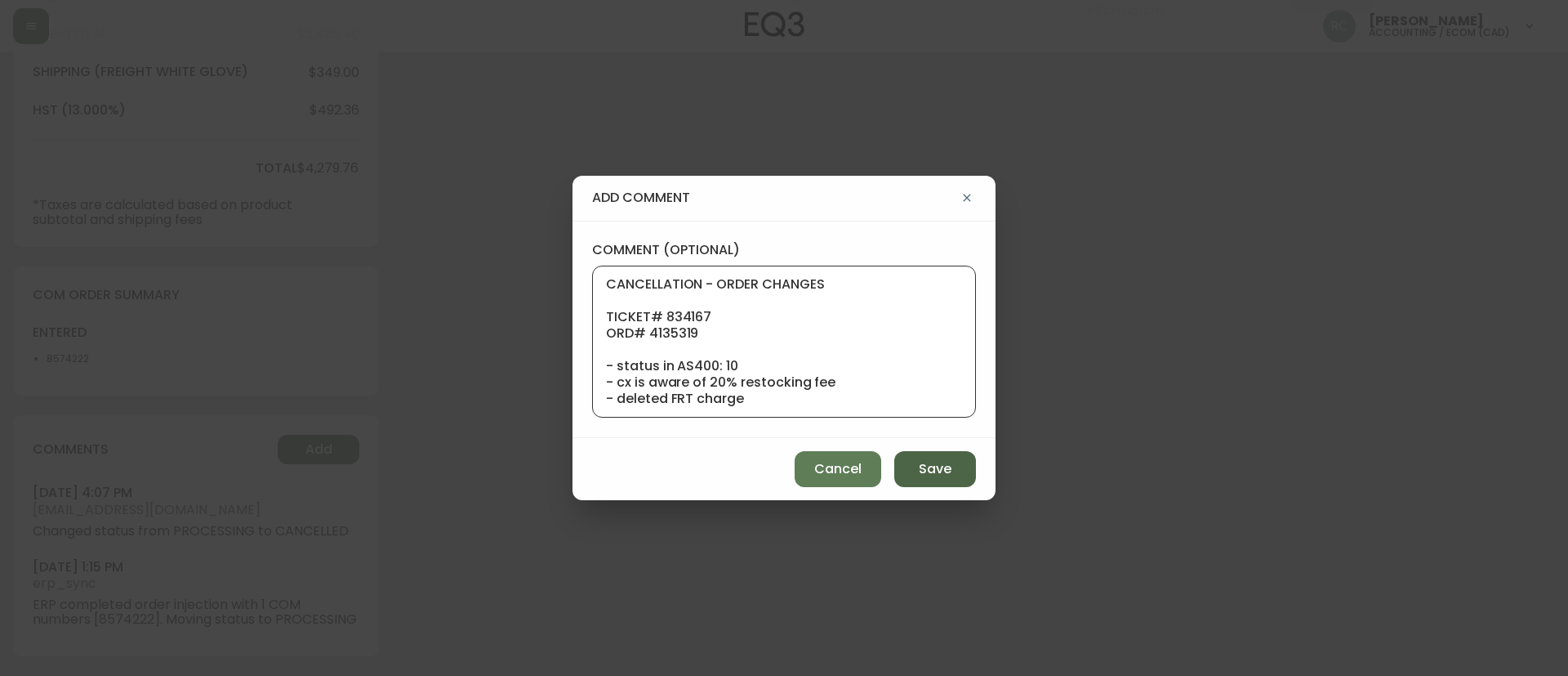
scroll to position [311, 0]
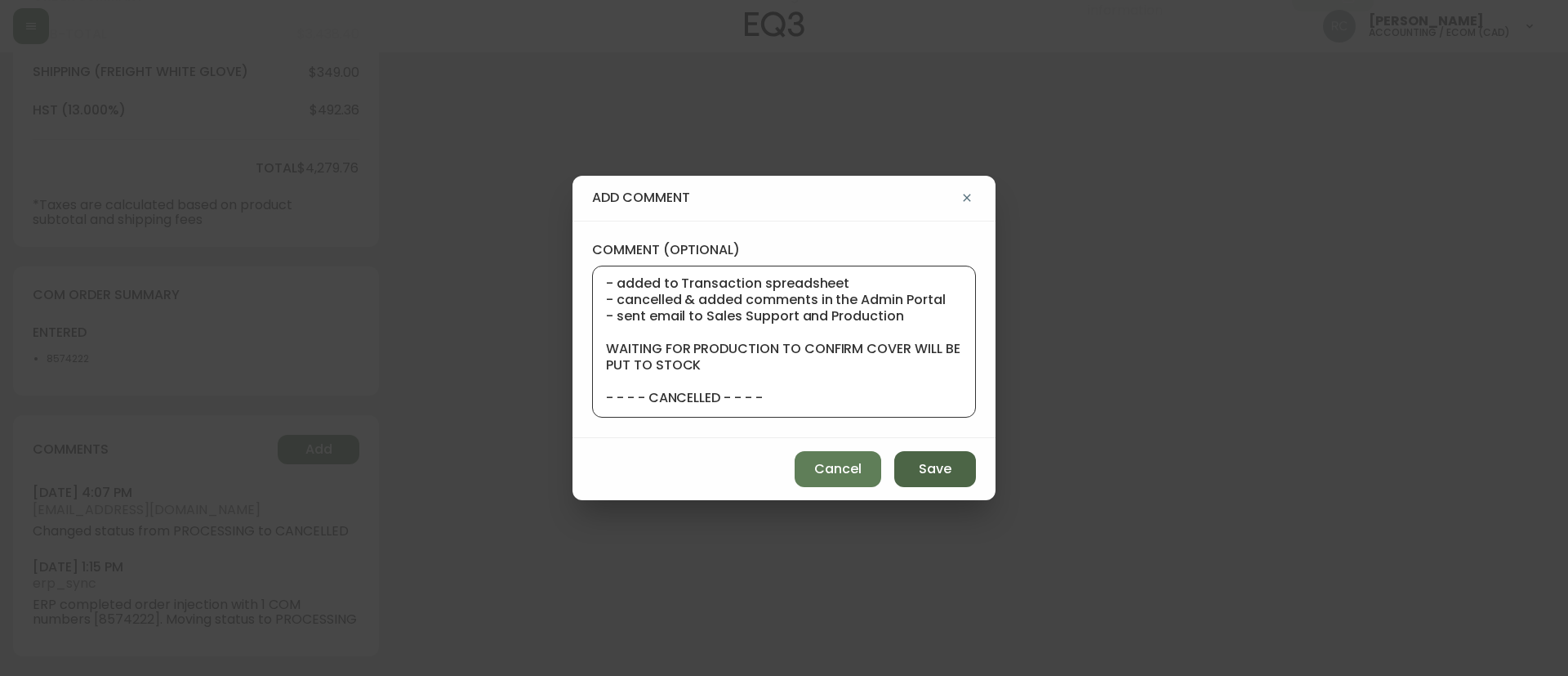
type textarea "CANCELLATION - ORDER CHANGES TICKET# 834167 ORD# 4135319 - status in AS400: 10 …"
click at [952, 472] on button "Save" at bounding box center [935, 470] width 82 height 36
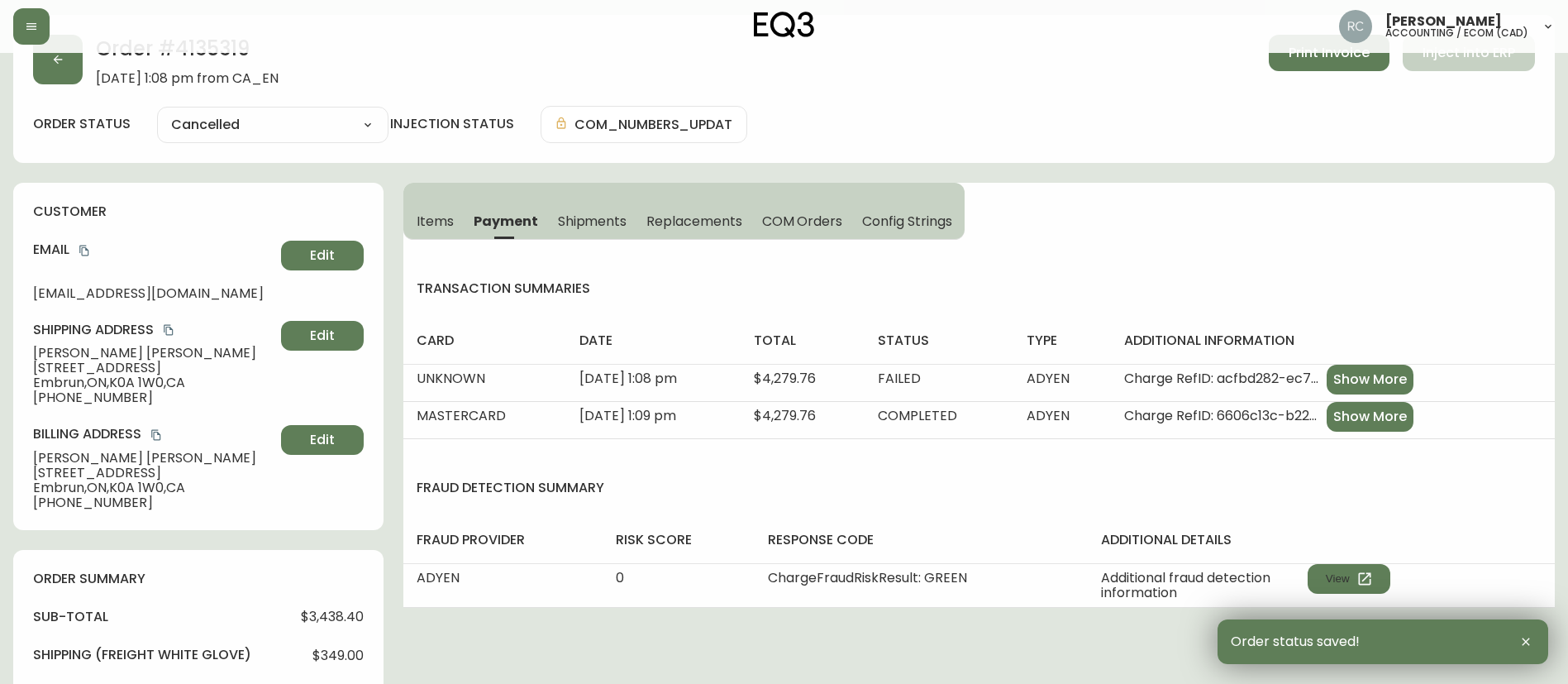
scroll to position [0, 0]
